Goal: Transaction & Acquisition: Purchase product/service

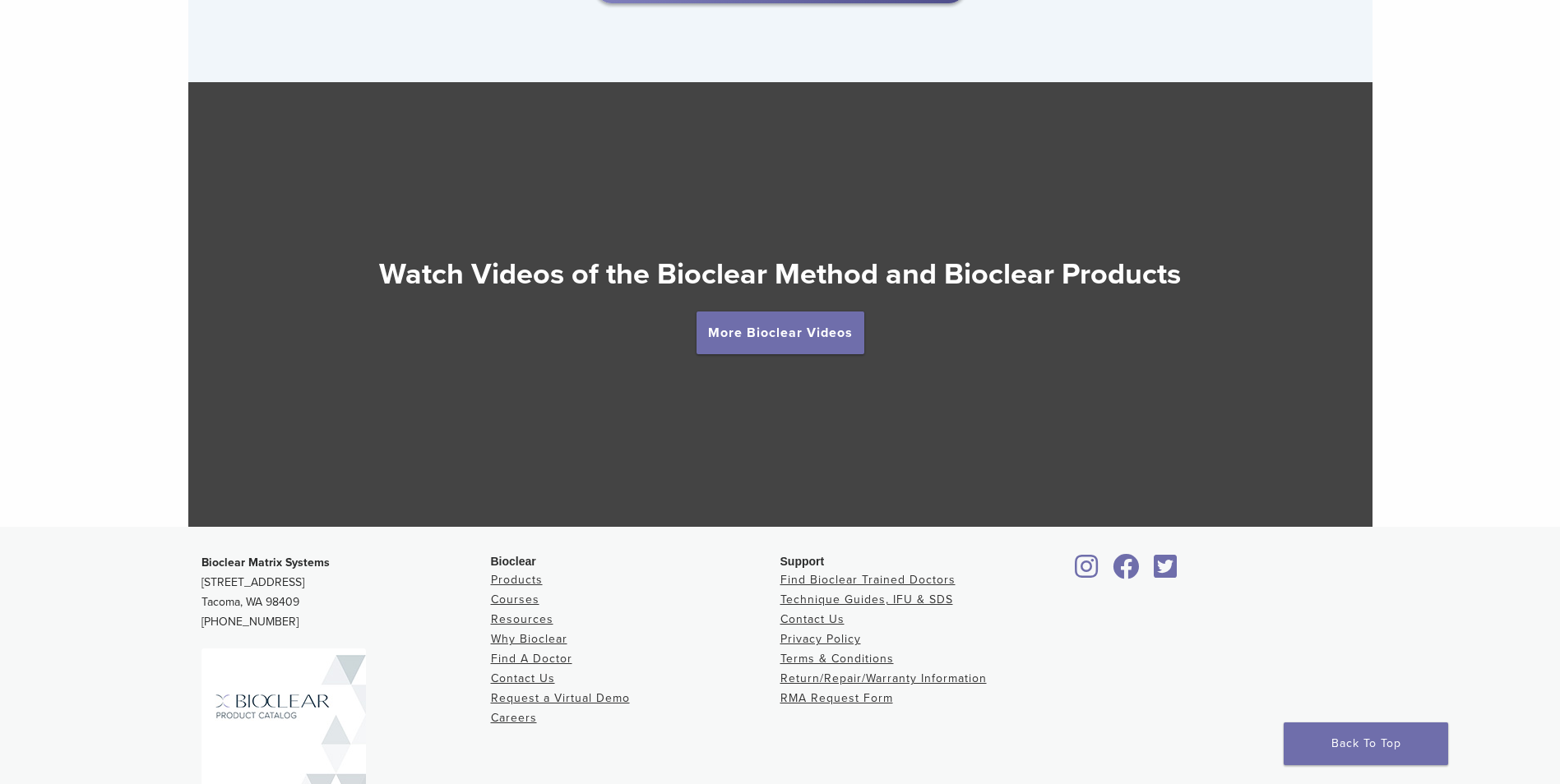
scroll to position [3066, 0]
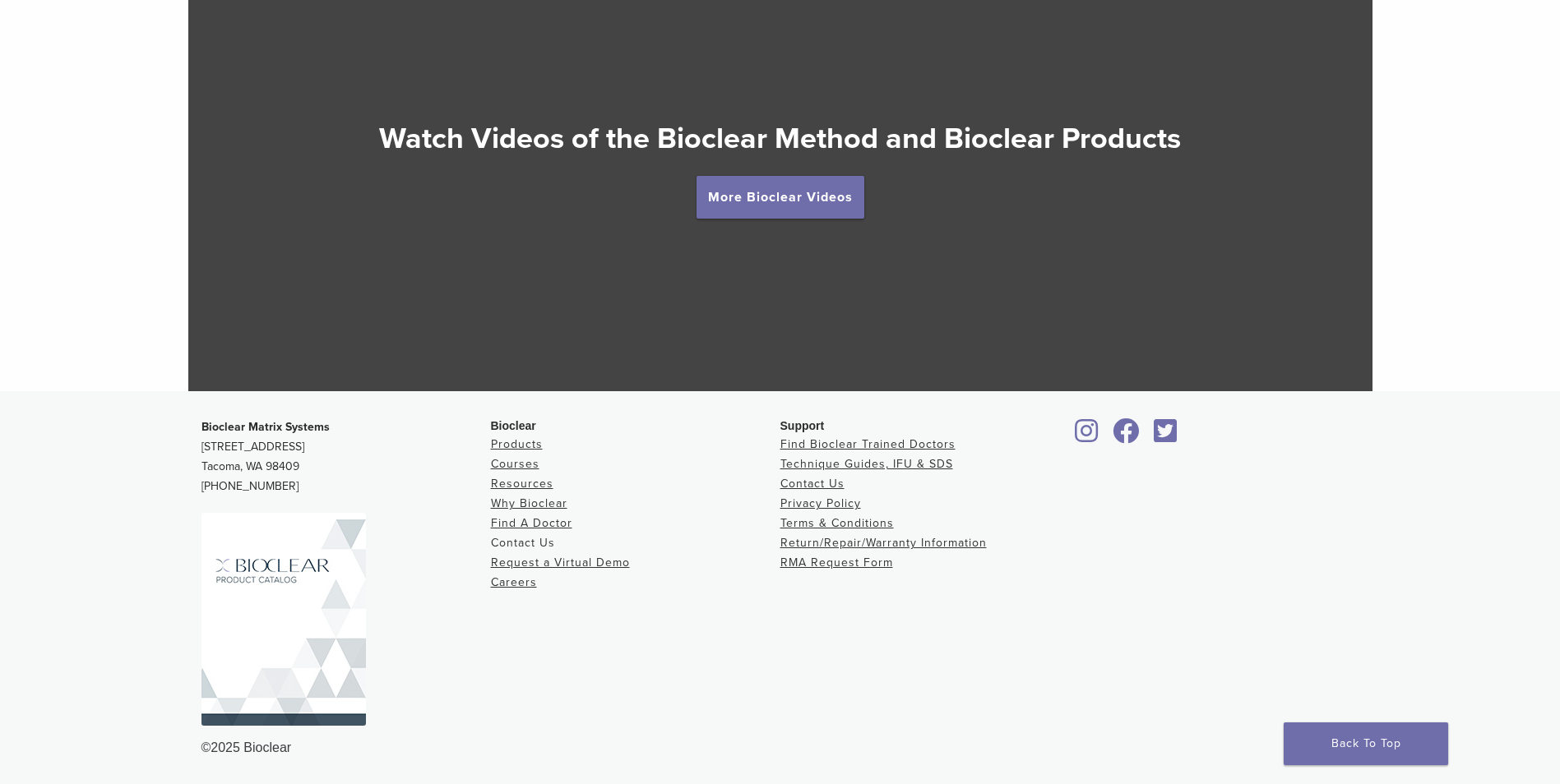
click at [539, 541] on link "Contact Us" at bounding box center [522, 543] width 64 height 14
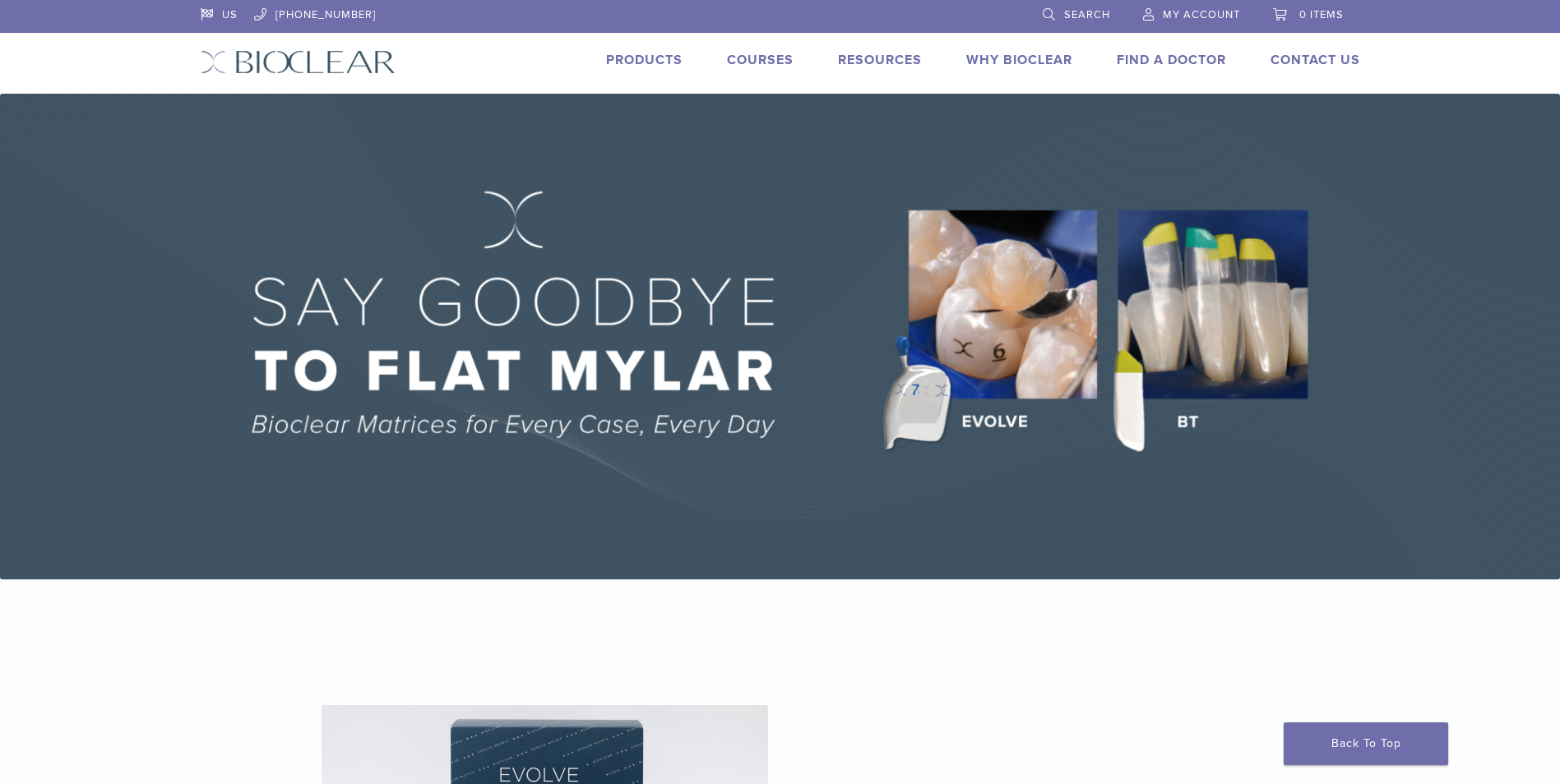
click at [1076, 10] on span "Search" at bounding box center [1086, 14] width 46 height 13
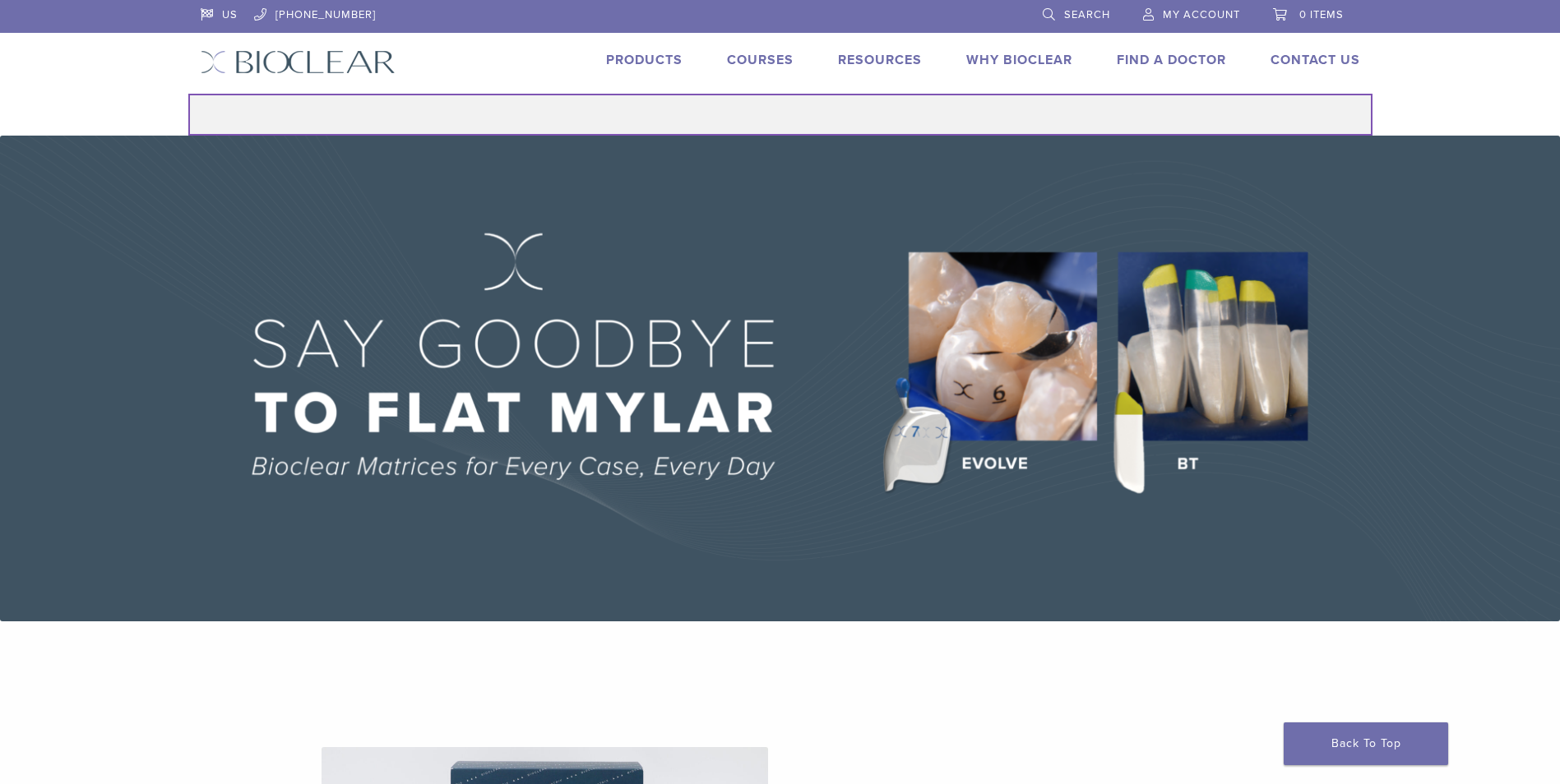
click at [772, 111] on input "Search for:" at bounding box center [780, 114] width 1183 height 42
type input "*****"
click at [188, 92] on button "Search" at bounding box center [188, 92] width 1 height 1
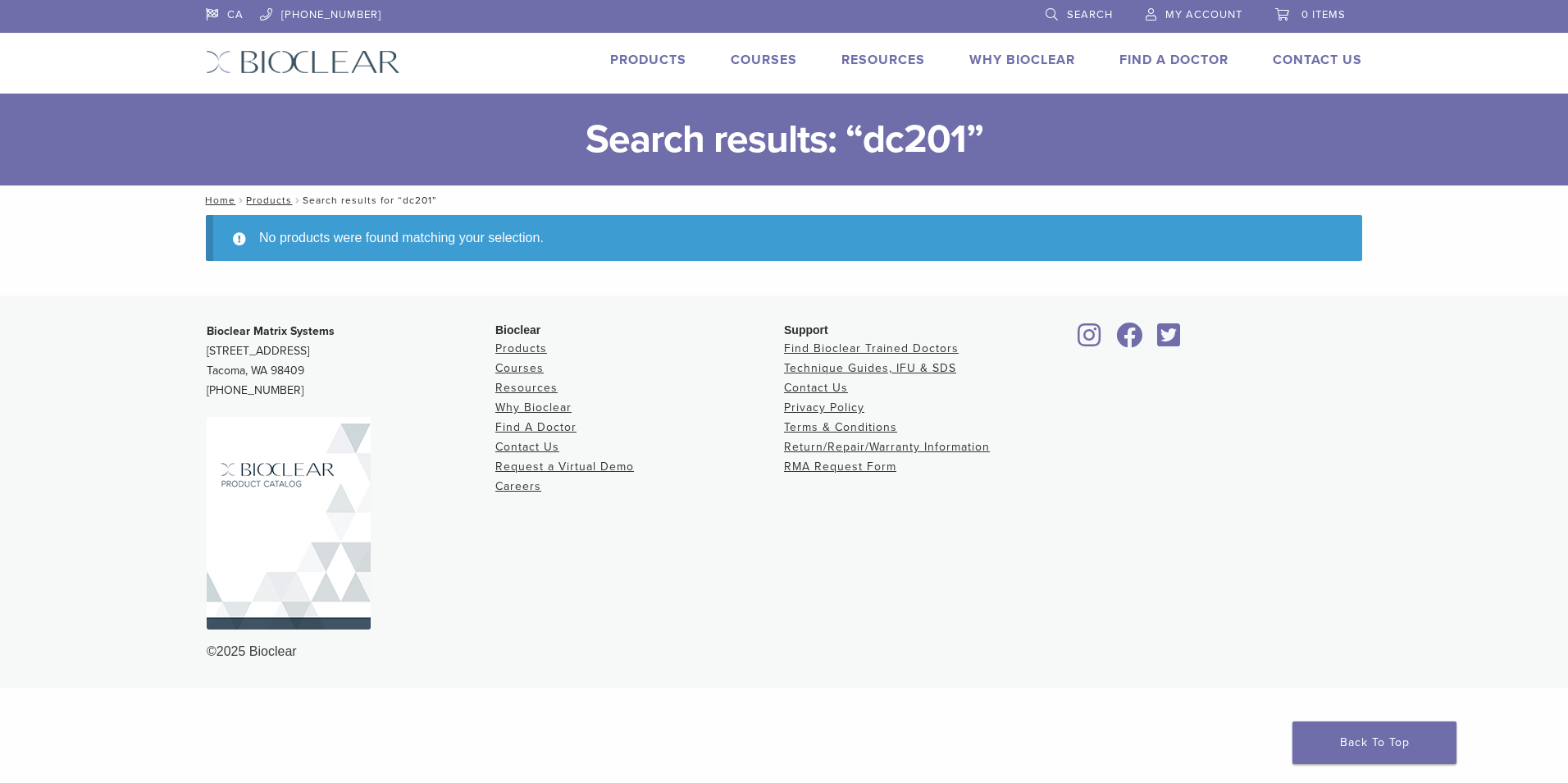
click at [667, 63] on link "Products" at bounding box center [648, 60] width 76 height 16
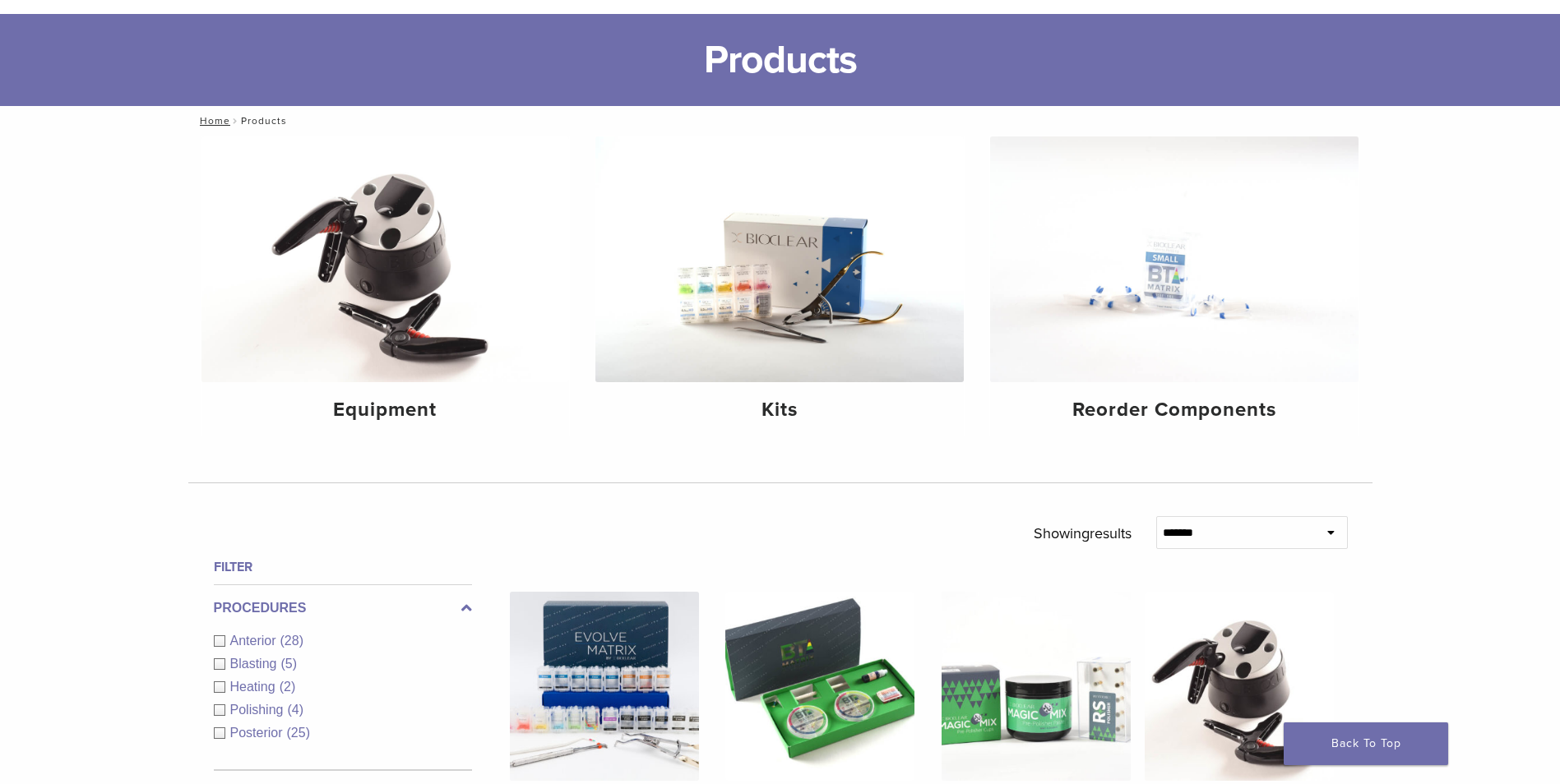
scroll to position [127, 0]
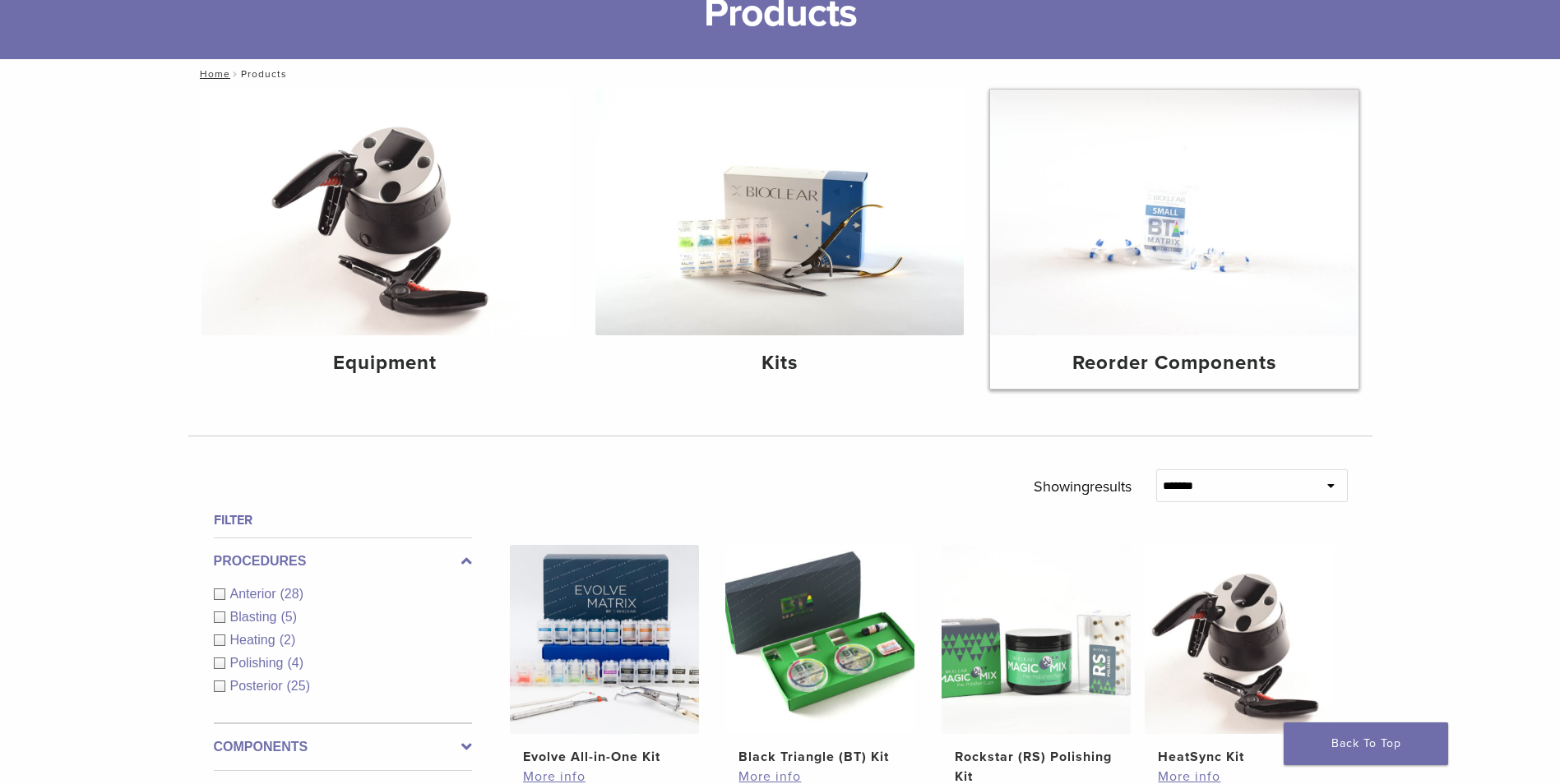
click at [1126, 276] on img at bounding box center [1174, 213] width 368 height 246
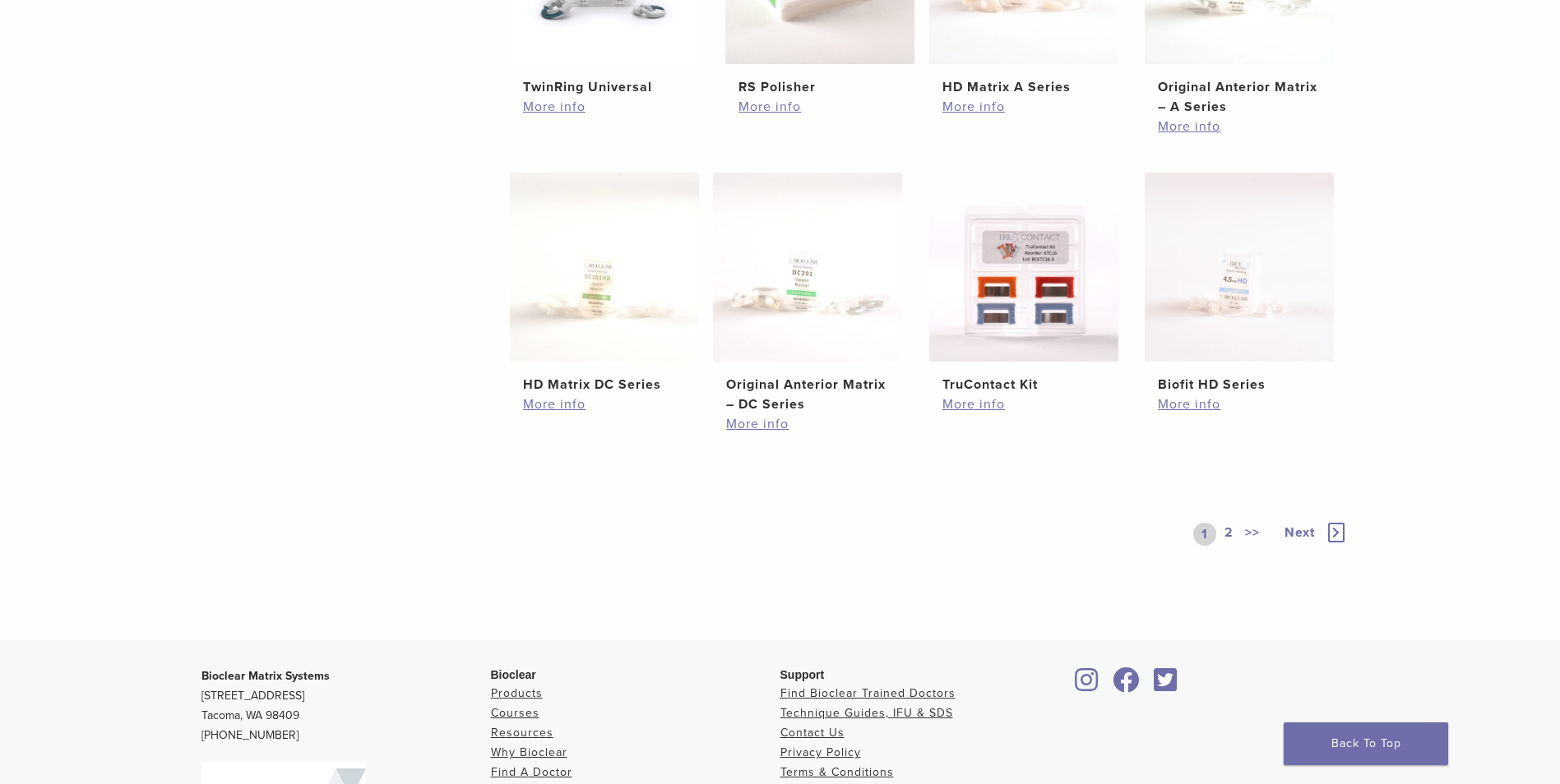
scroll to position [807, 0]
click at [1221, 530] on link "2" at bounding box center [1228, 532] width 15 height 23
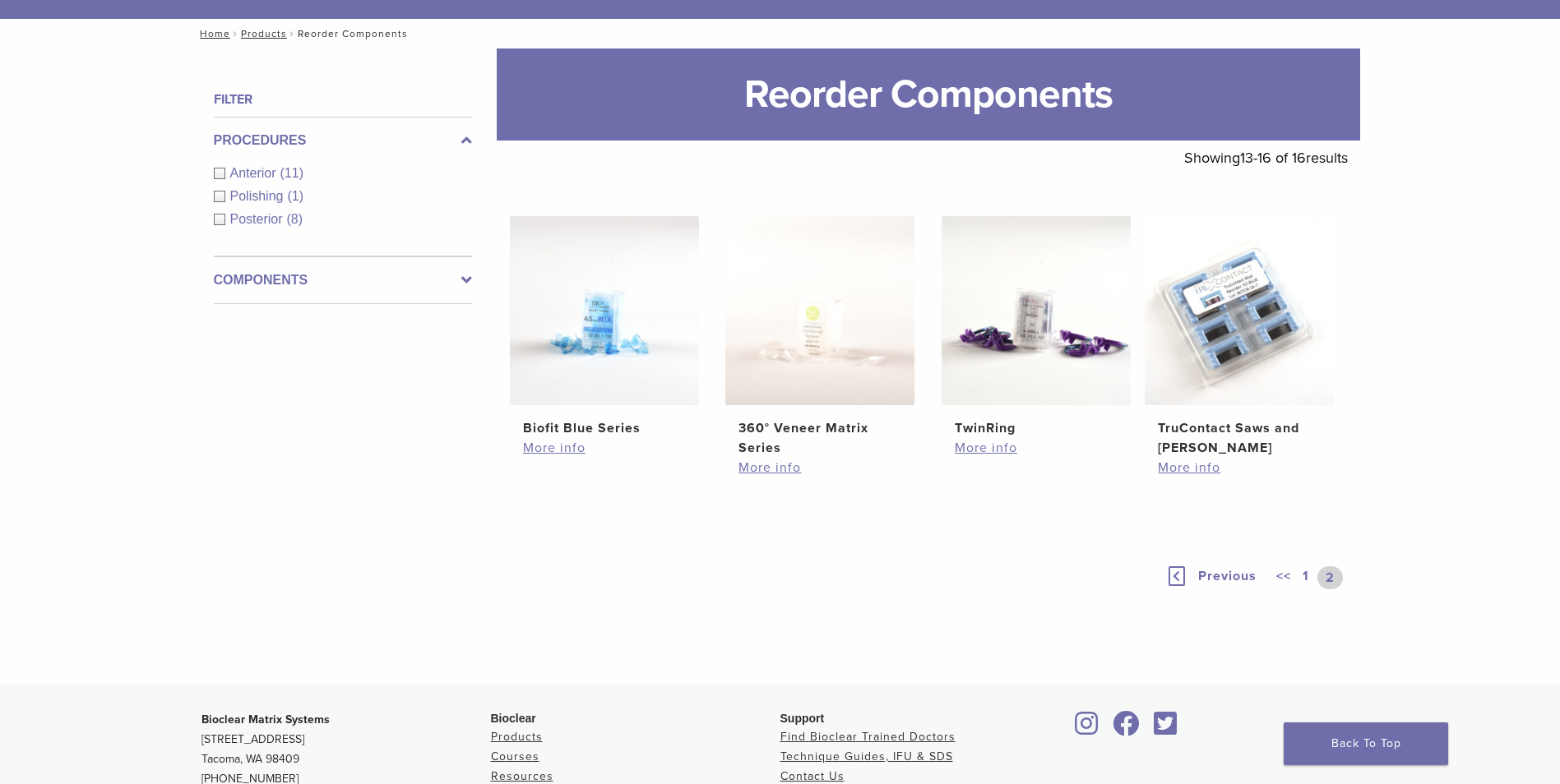
scroll to position [248, 0]
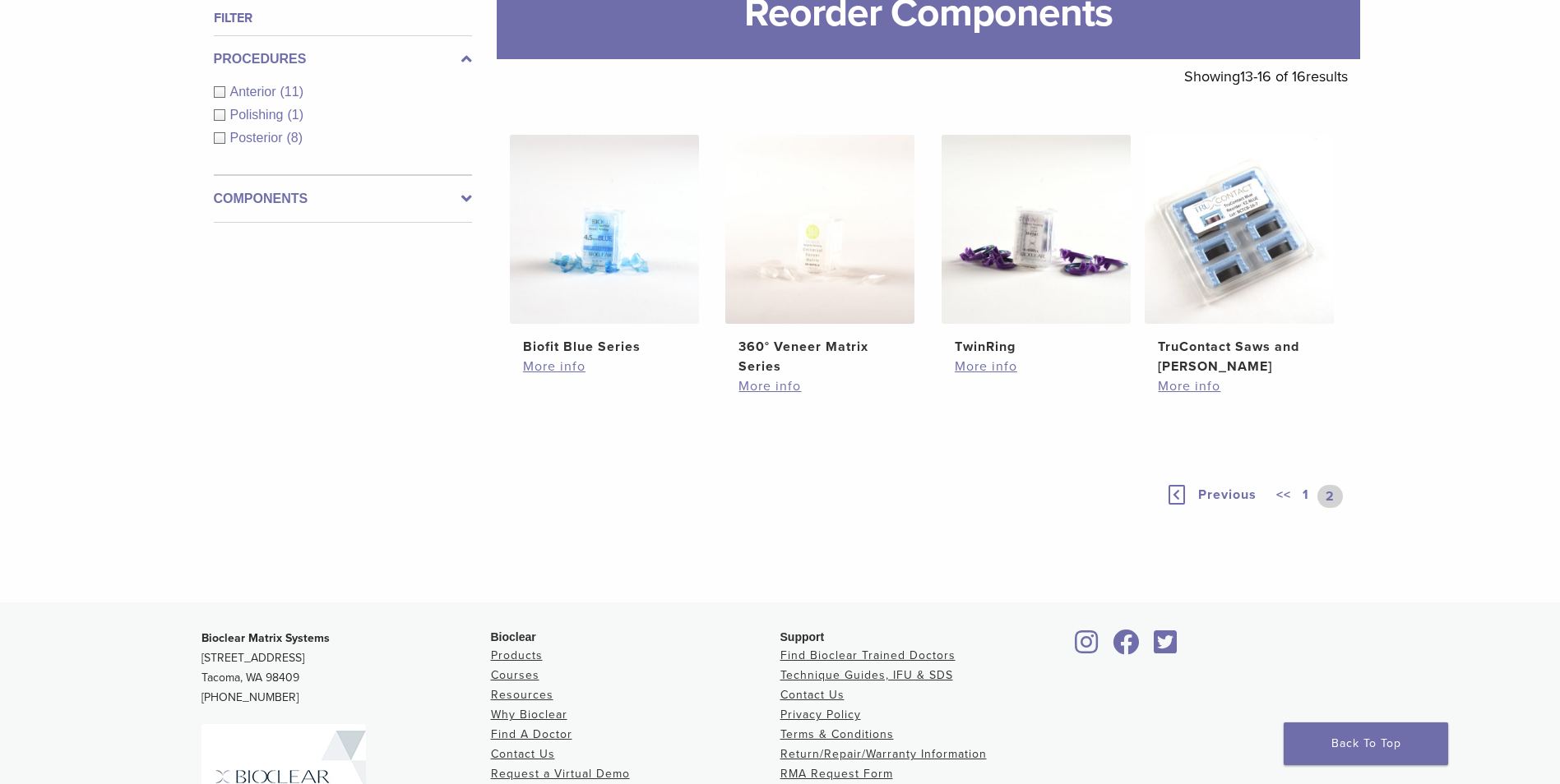
click at [1175, 494] on icon at bounding box center [1176, 495] width 16 height 20
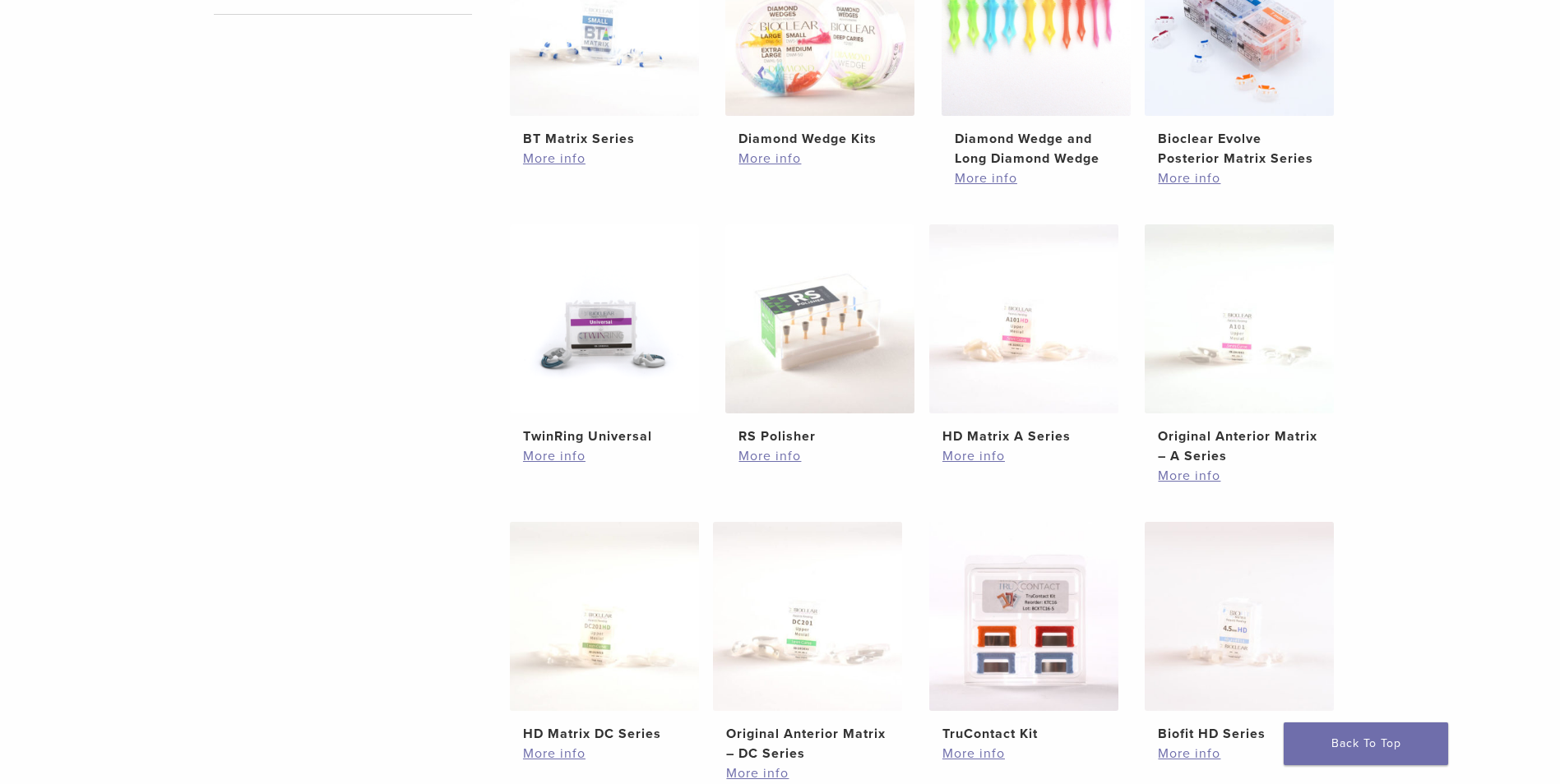
scroll to position [533, 0]
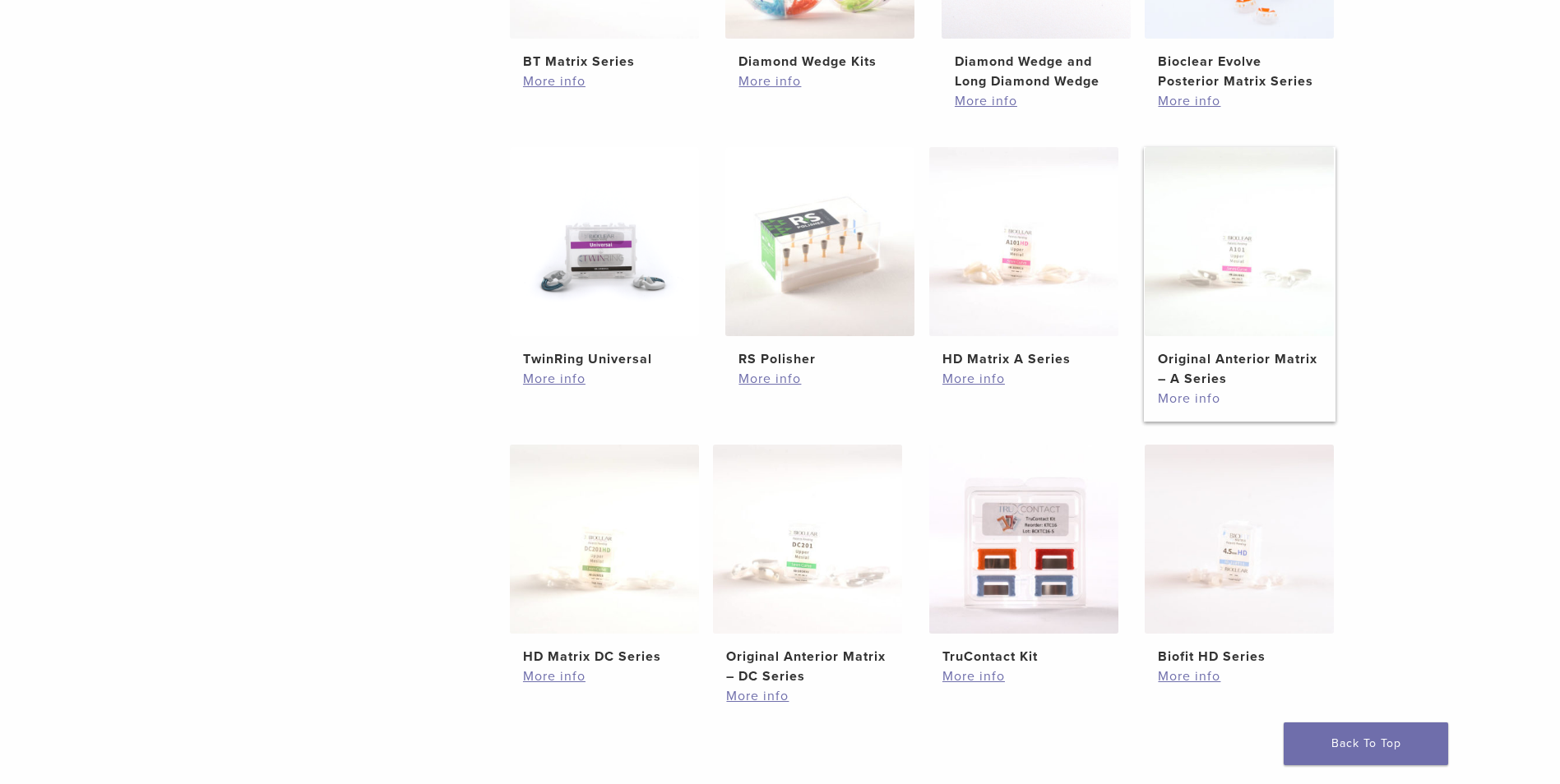
click at [1205, 399] on link "More info" at bounding box center [1238, 399] width 163 height 20
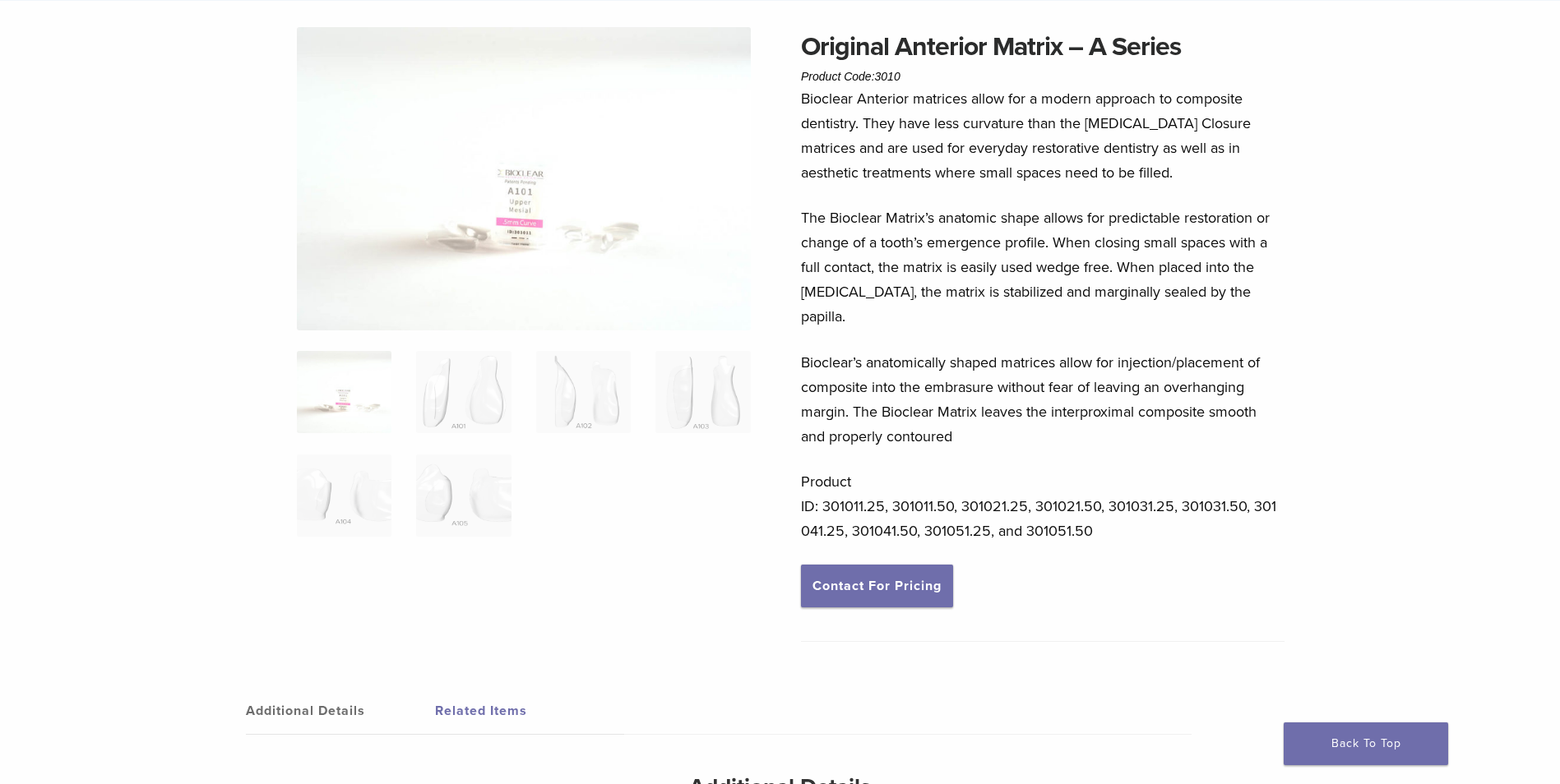
scroll to position [130, 0]
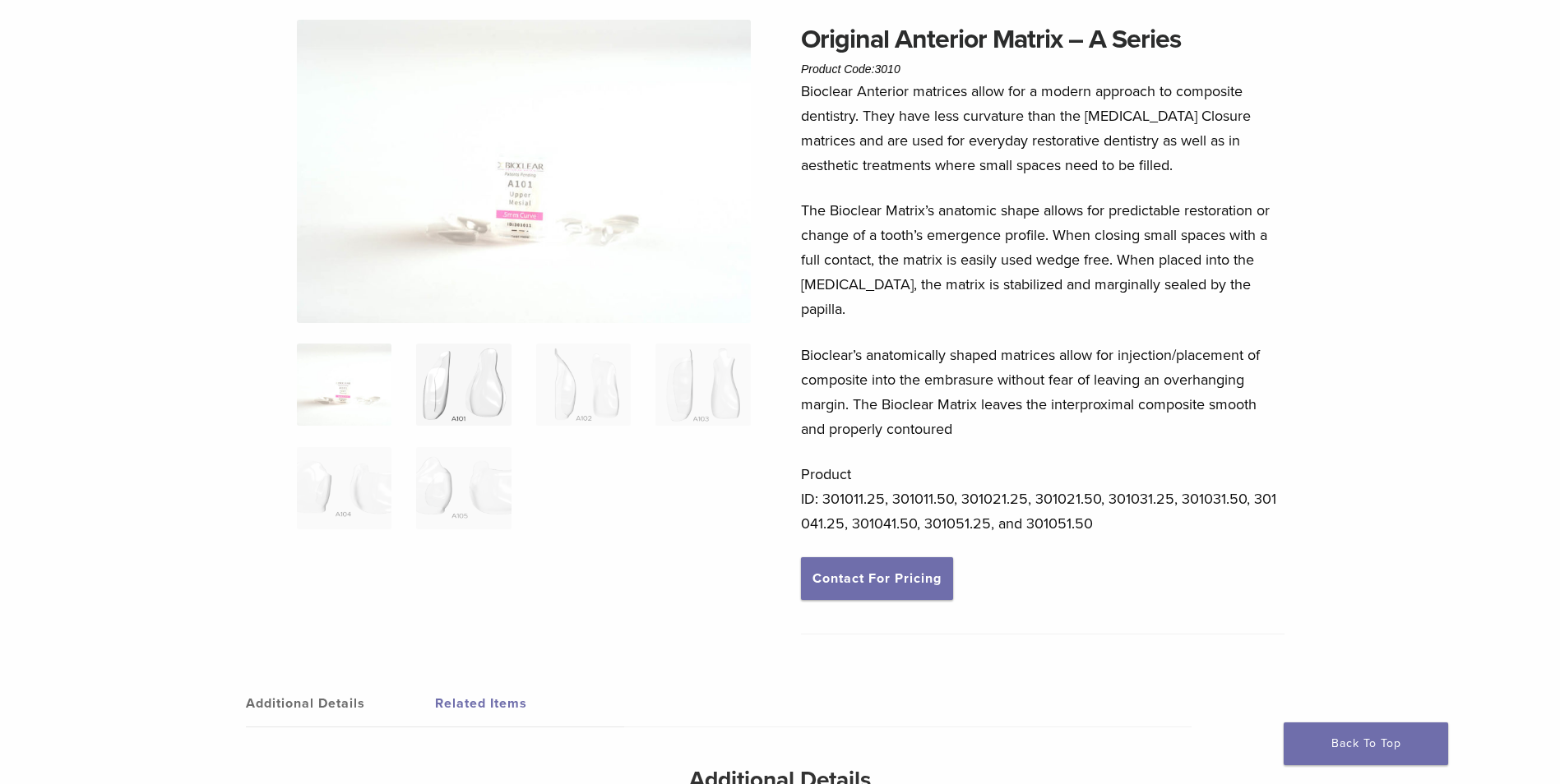
click at [454, 387] on img at bounding box center [463, 383] width 94 height 82
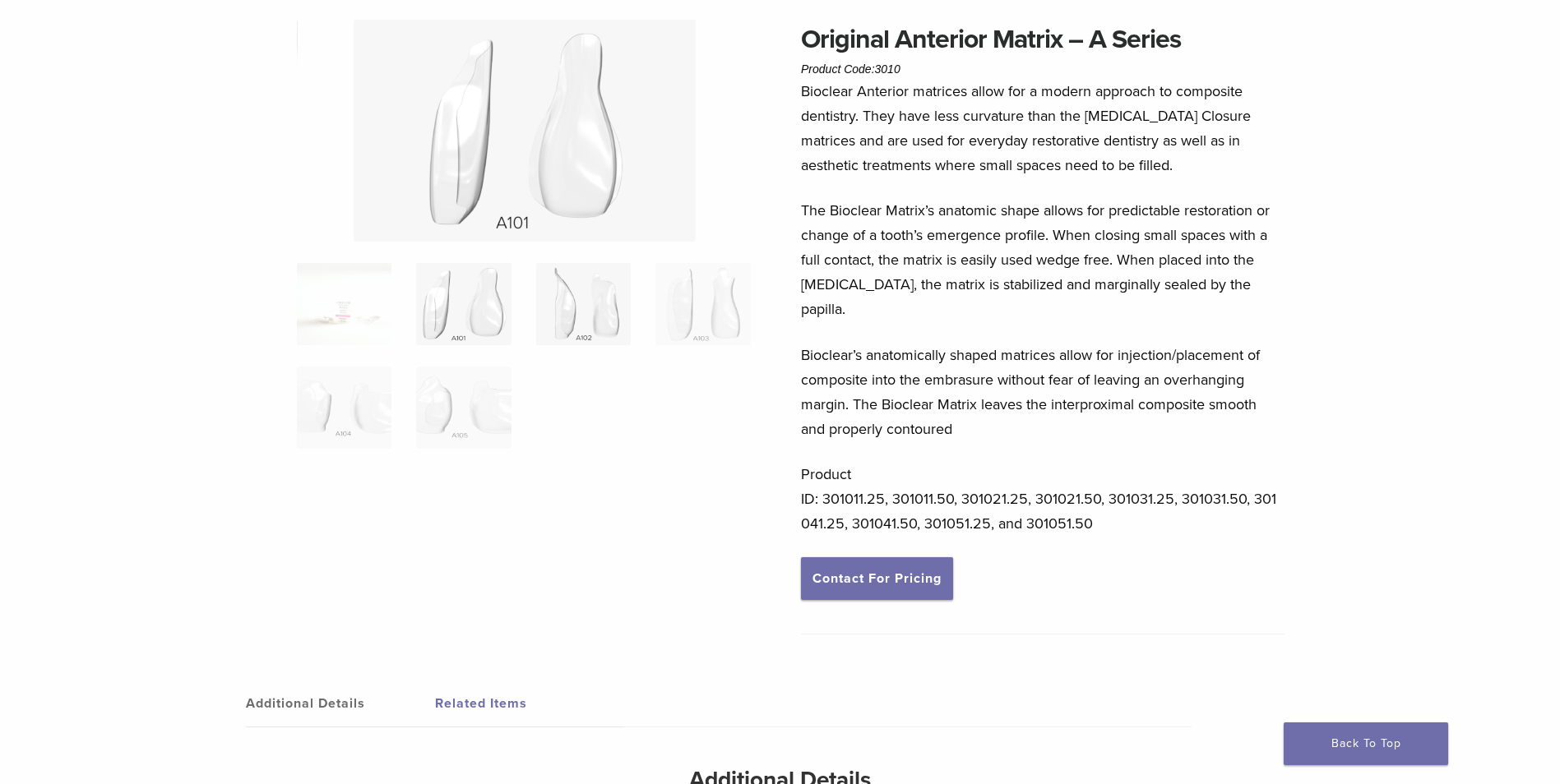
click at [547, 323] on img at bounding box center [583, 304] width 94 height 82
click at [646, 301] on ol at bounding box center [524, 366] width 478 height 207
click at [714, 313] on img at bounding box center [702, 304] width 94 height 82
click at [460, 397] on img at bounding box center [463, 407] width 94 height 82
click at [345, 416] on img at bounding box center [343, 407] width 94 height 82
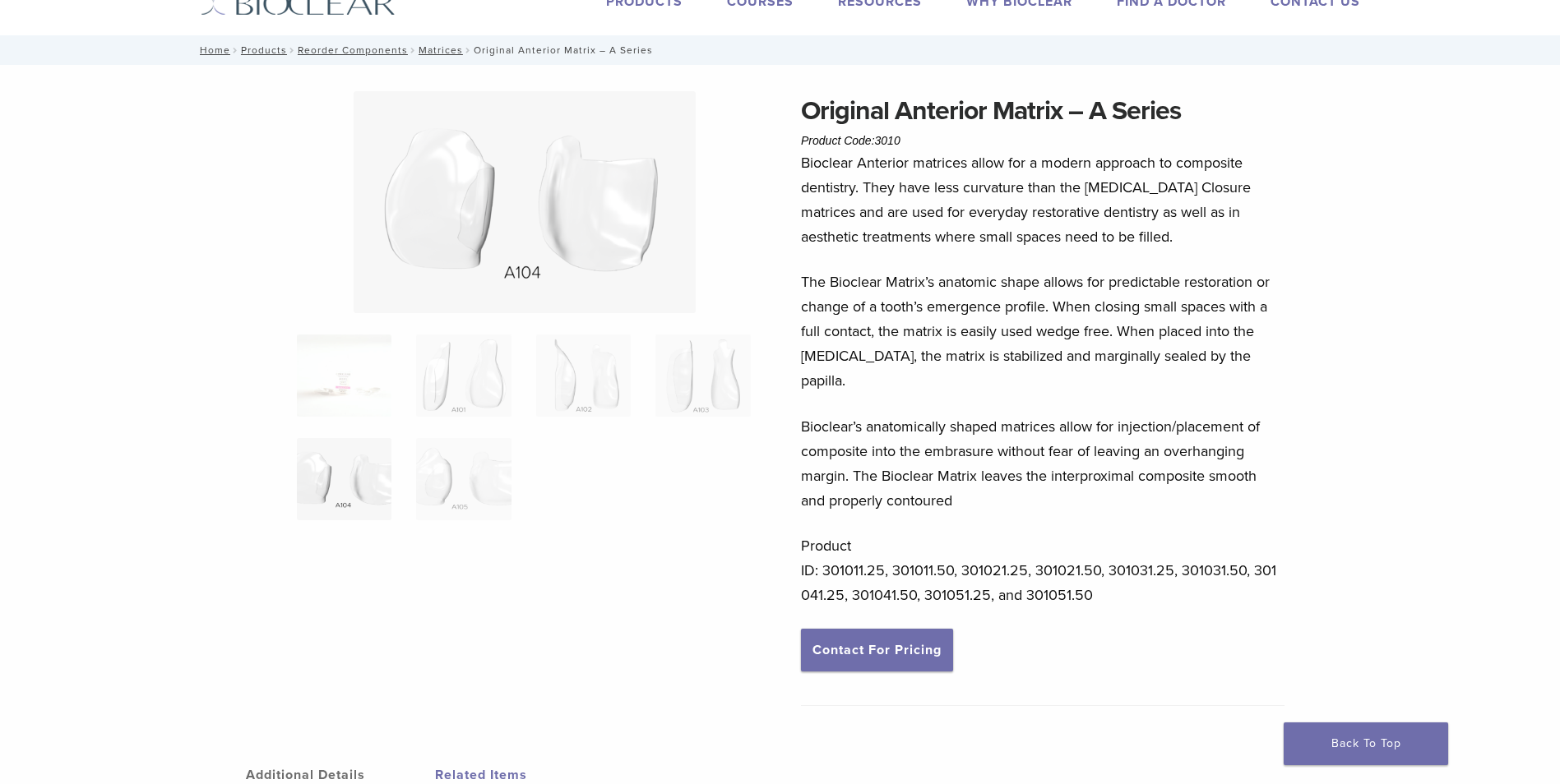
scroll to position [0, 0]
